Goal: Information Seeking & Learning: Learn about a topic

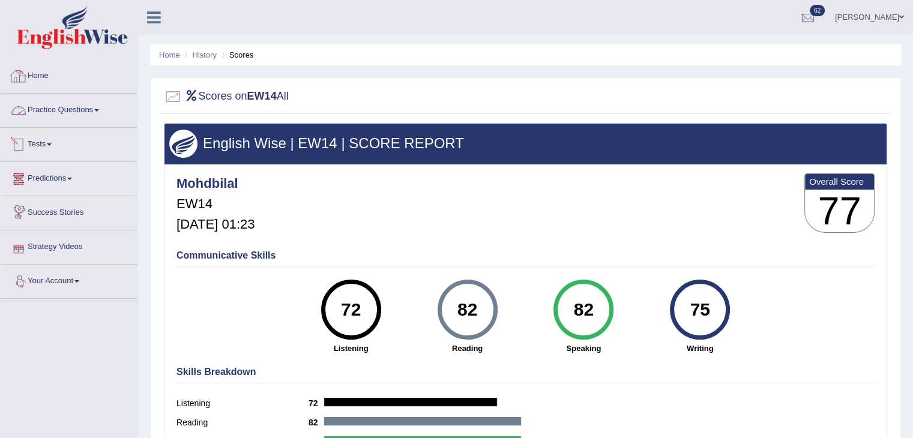
click at [65, 76] on link "Home" at bounding box center [69, 74] width 137 height 30
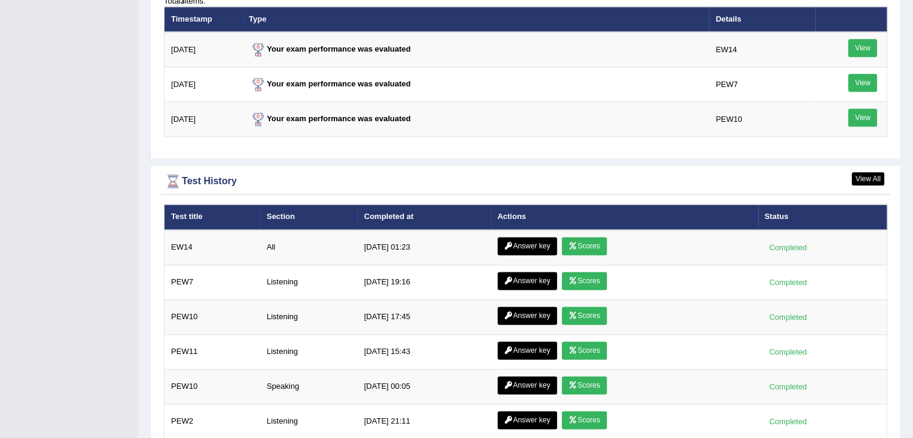
scroll to position [1623, 0]
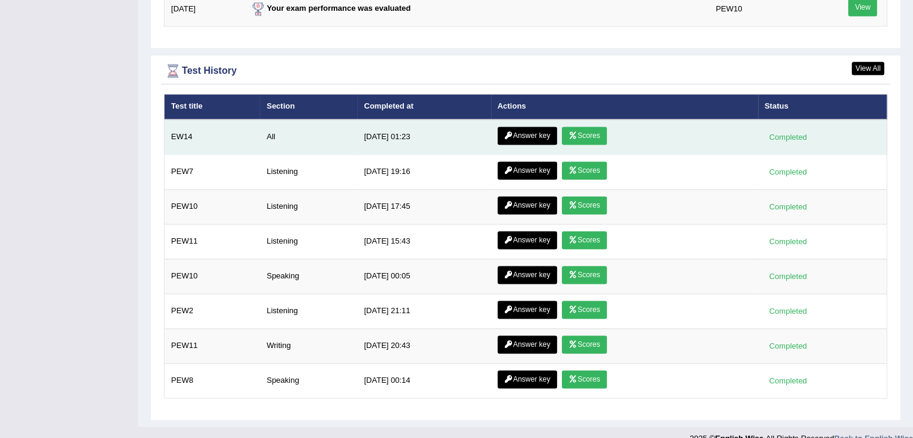
click at [539, 127] on link "Answer key" at bounding box center [526, 136] width 59 height 18
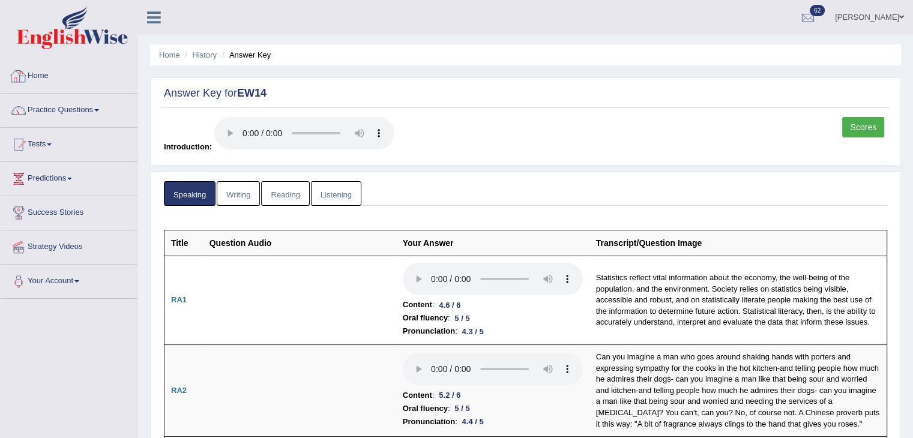
click at [38, 73] on link "Home" at bounding box center [69, 74] width 137 height 30
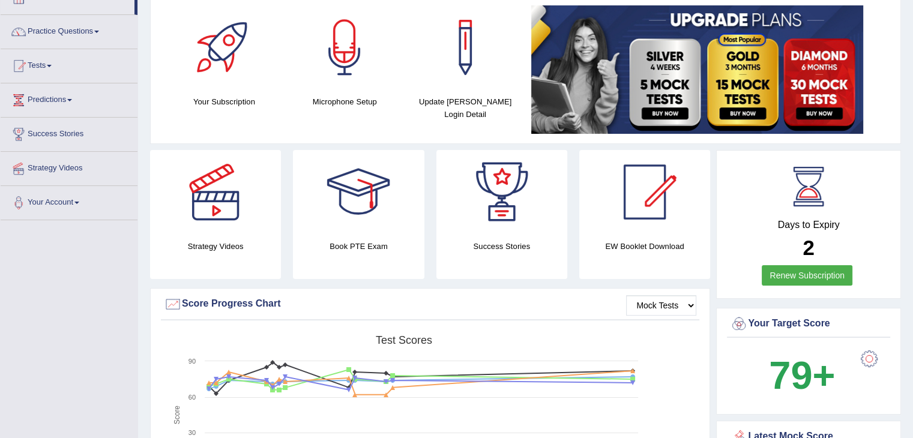
scroll to position [60, 0]
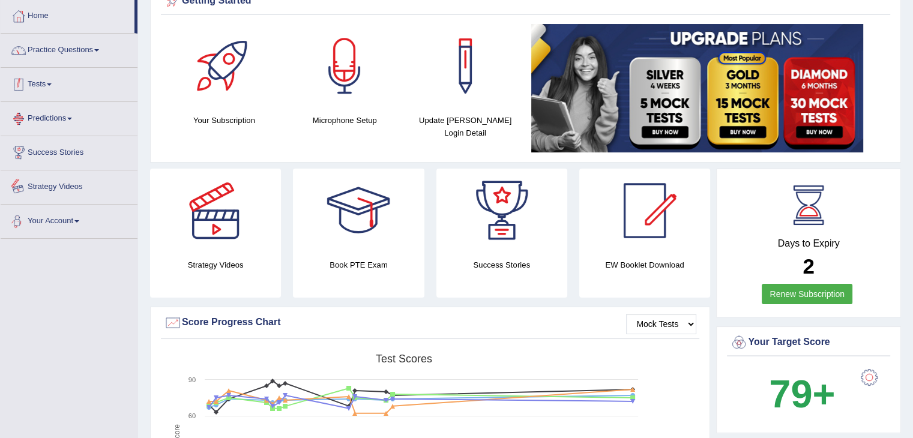
click at [40, 76] on link "Tests" at bounding box center [69, 83] width 137 height 30
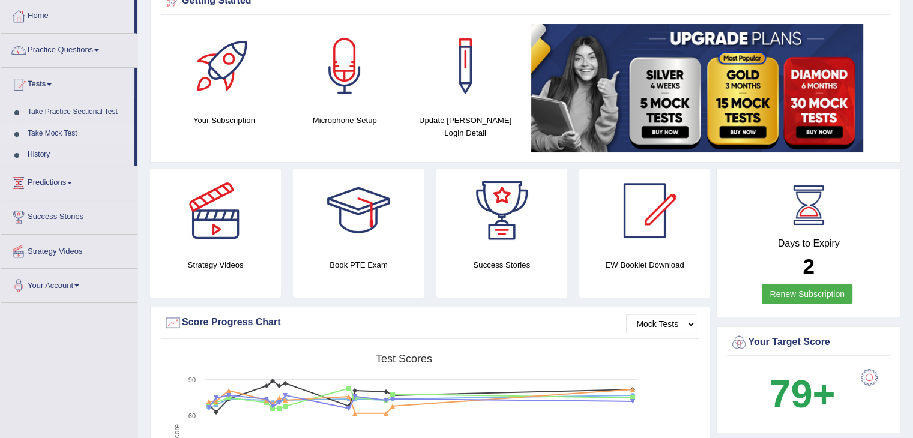
click at [56, 127] on link "Take Mock Test" at bounding box center [78, 134] width 112 height 22
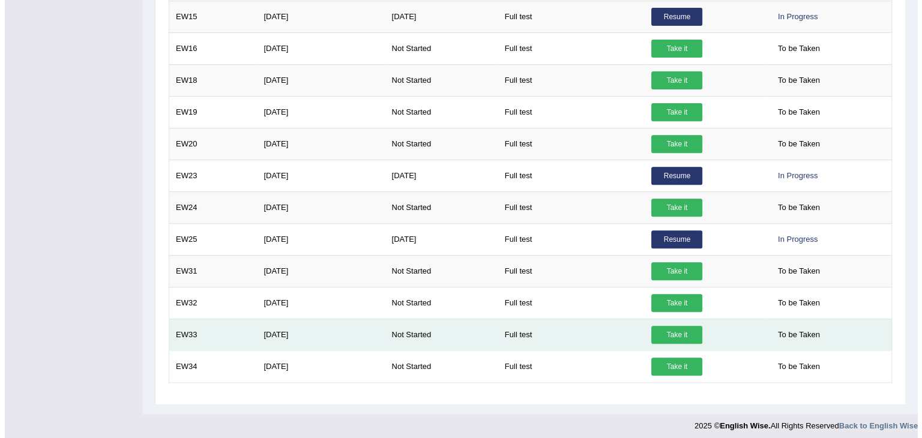
scroll to position [454, 0]
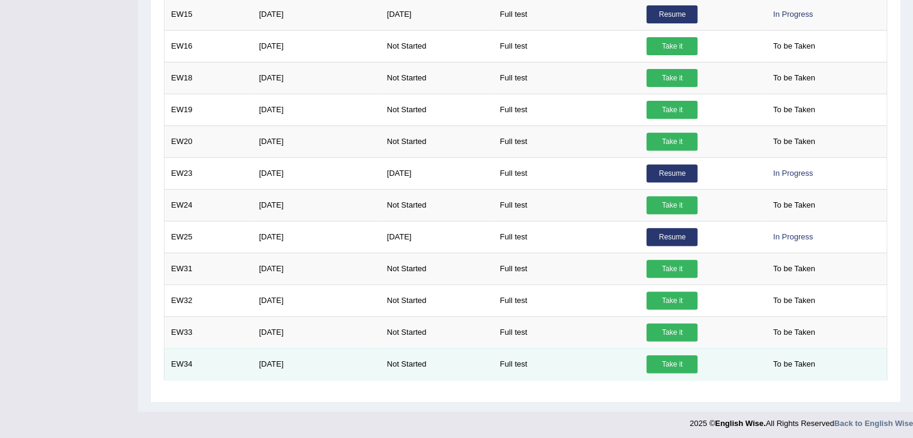
click at [679, 356] on link "Take it" at bounding box center [671, 364] width 51 height 18
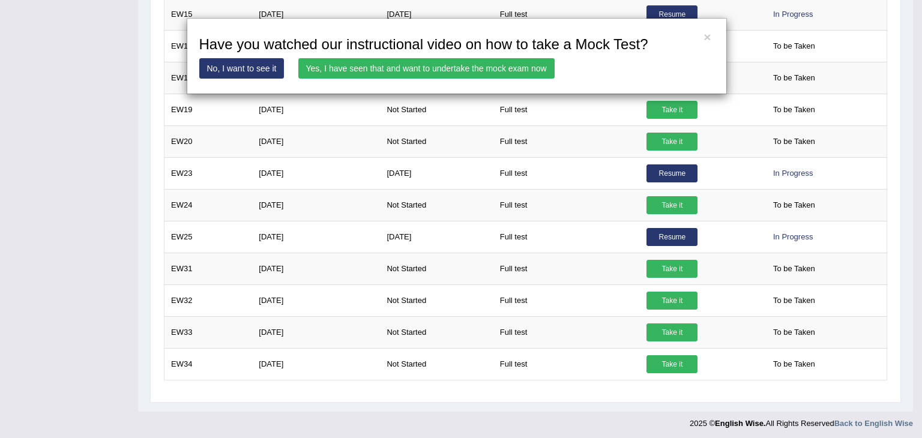
click at [353, 65] on link "Yes, I have seen that and want to undertake the mock exam now" at bounding box center [426, 68] width 256 height 20
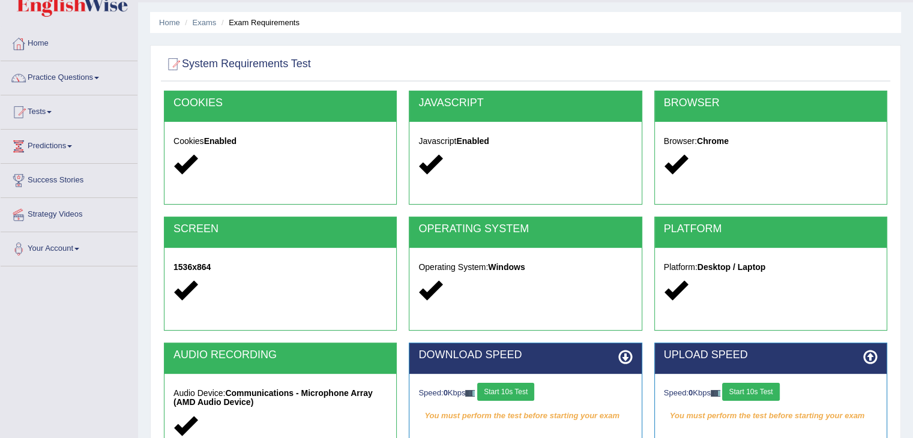
scroll to position [180, 0]
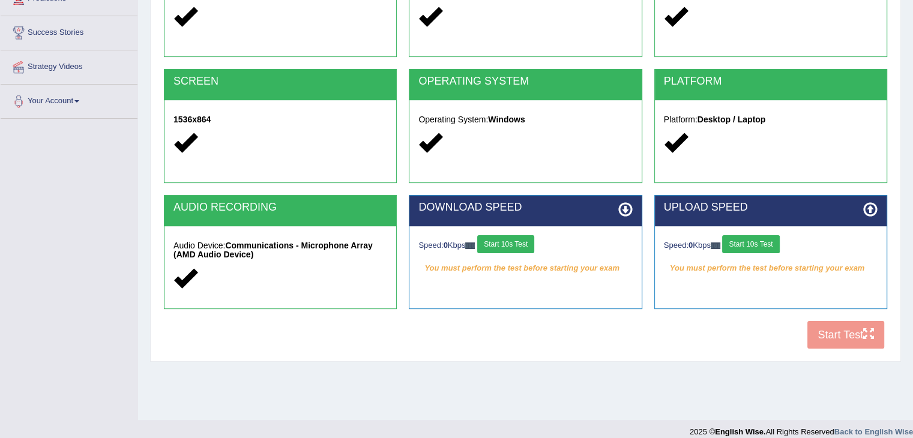
click at [523, 243] on button "Start 10s Test" at bounding box center [505, 244] width 57 height 18
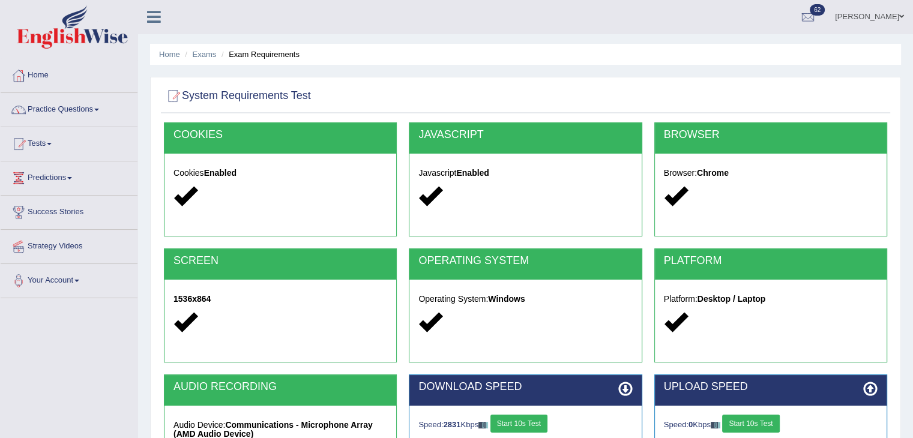
scroll to position [0, 0]
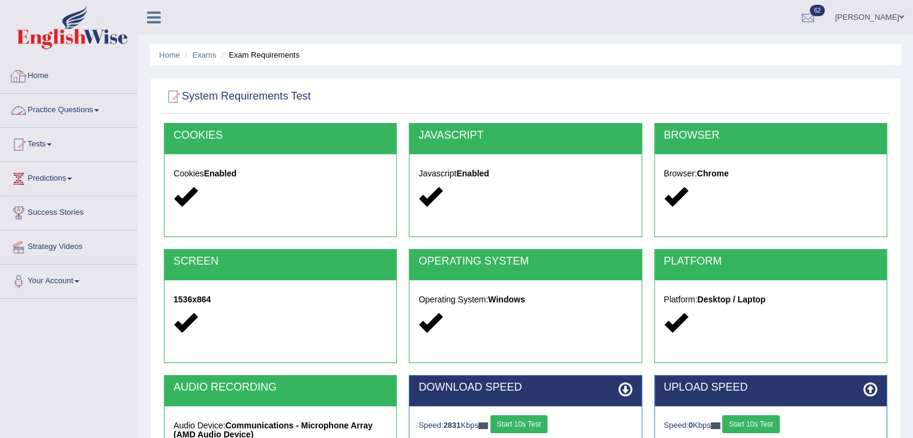
click at [26, 83] on div at bounding box center [19, 76] width 18 height 18
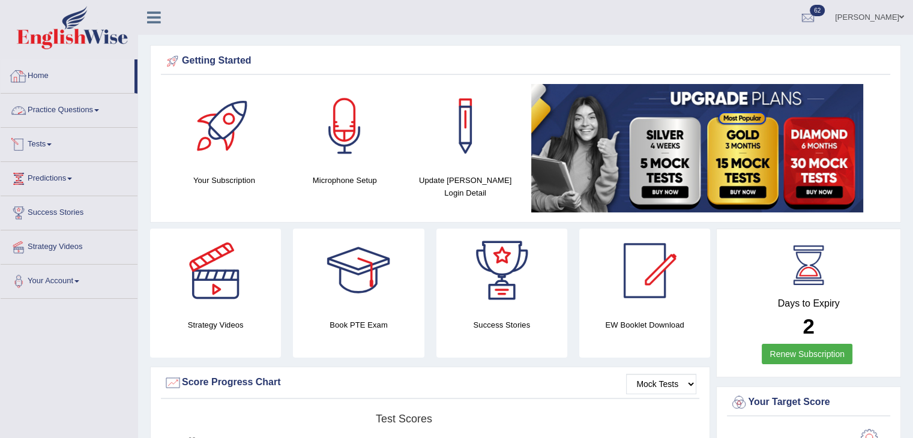
click at [51, 142] on link "Tests" at bounding box center [69, 143] width 137 height 30
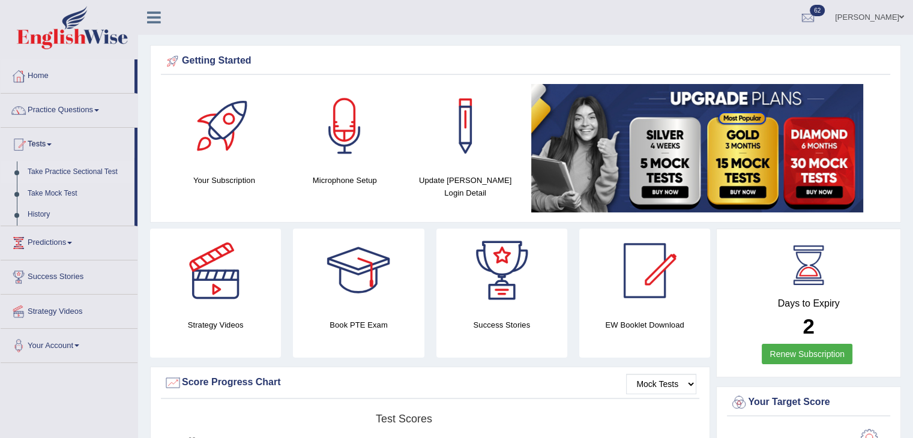
click at [73, 178] on link "Take Practice Sectional Test" at bounding box center [78, 172] width 112 height 22
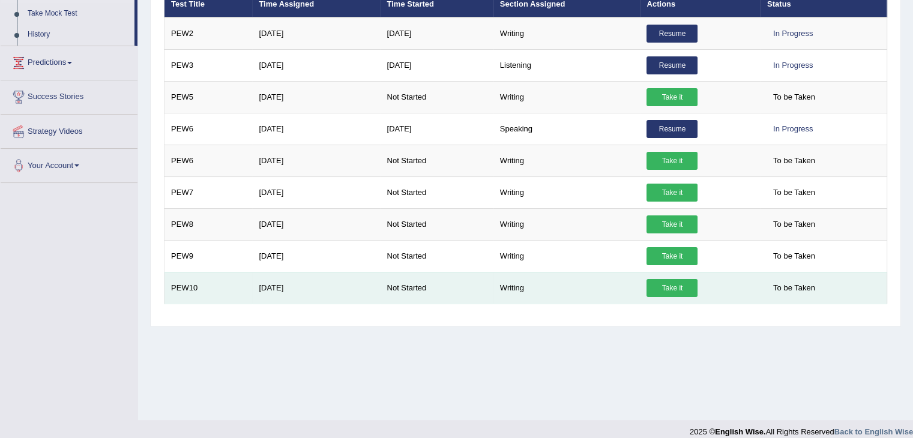
scroll to position [120, 0]
